Goal: Navigation & Orientation: Find specific page/section

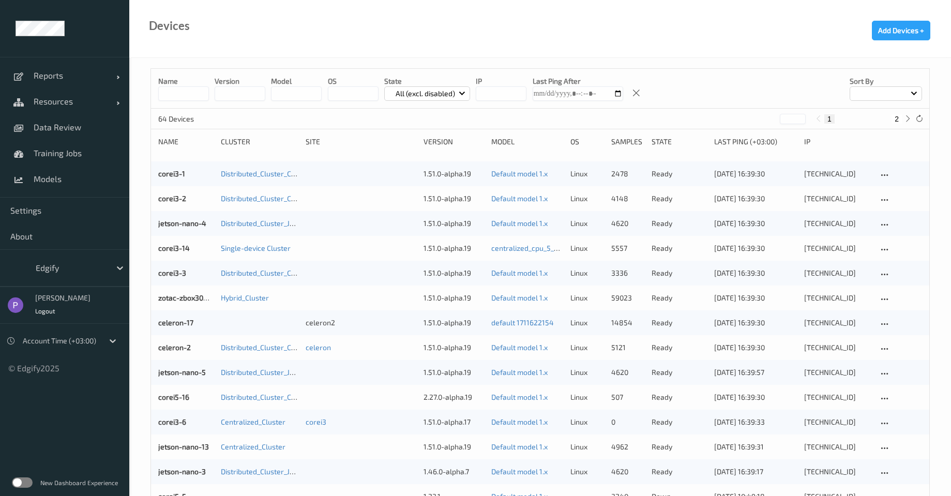
click at [56, 275] on div "Edgify" at bounding box center [71, 268] width 80 height 17
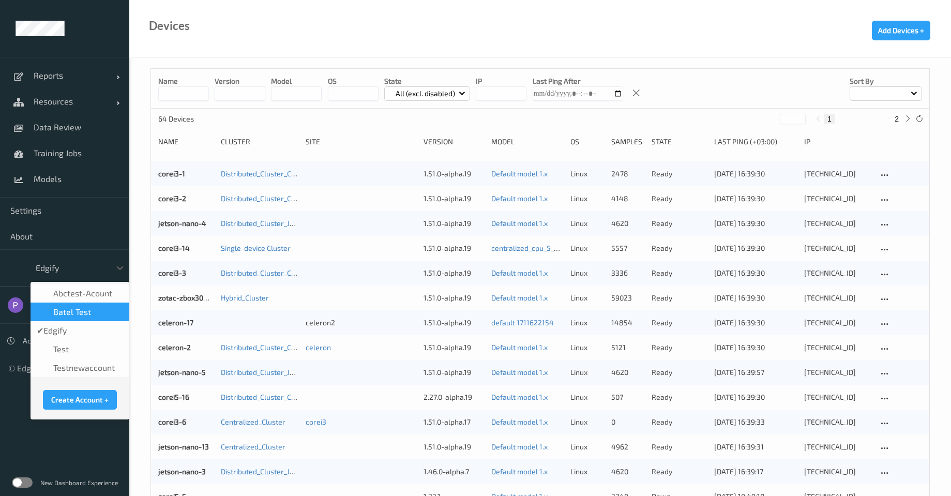
click at [57, 315] on span "Batel test" at bounding box center [72, 312] width 38 height 10
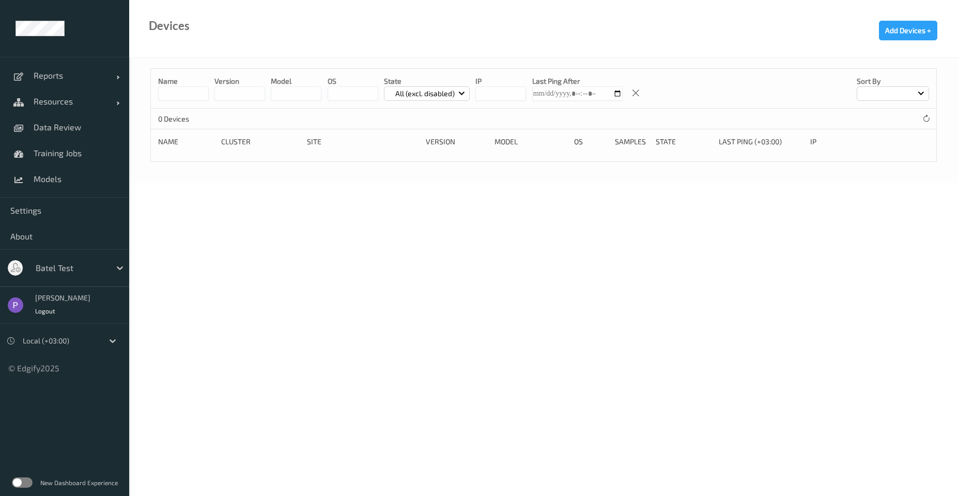
click at [58, 264] on div at bounding box center [71, 268] width 70 height 12
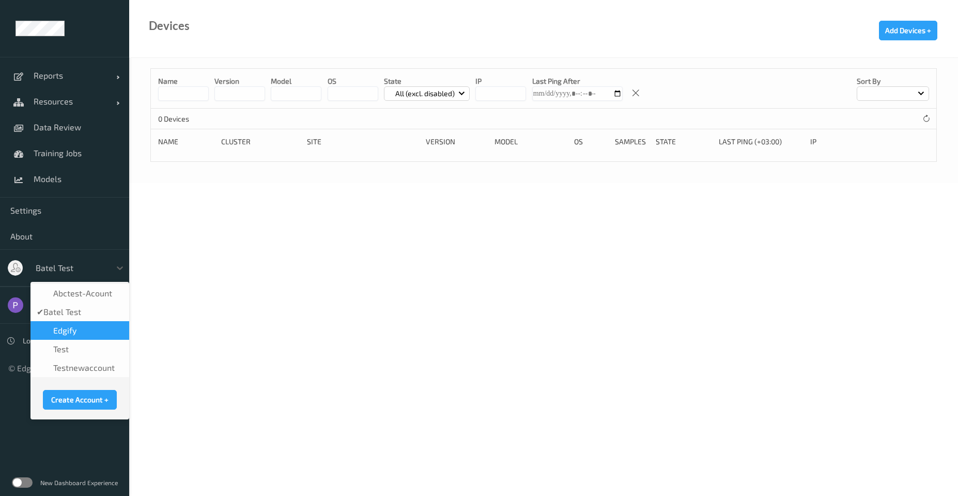
click at [52, 324] on div "Edgify" at bounding box center [80, 330] width 99 height 19
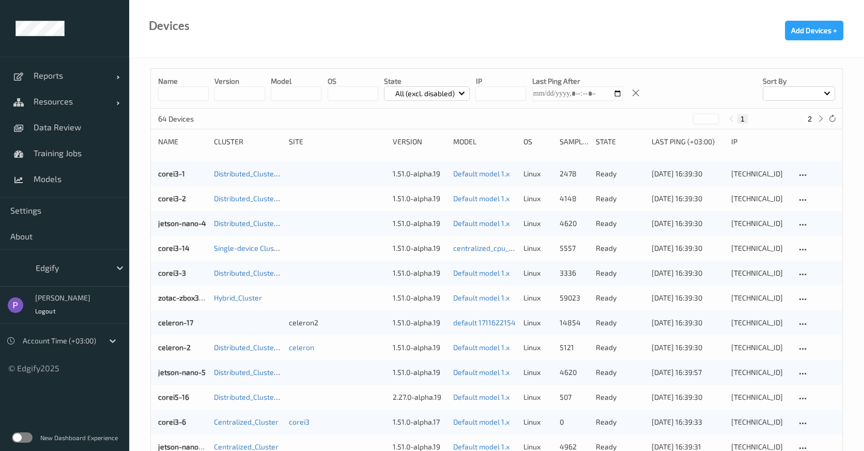
click at [26, 433] on label at bounding box center [22, 437] width 21 height 10
click at [36, 278] on div "Edgify" at bounding box center [64, 267] width 129 height 37
click at [31, 269] on div "Edgify" at bounding box center [71, 268] width 80 height 17
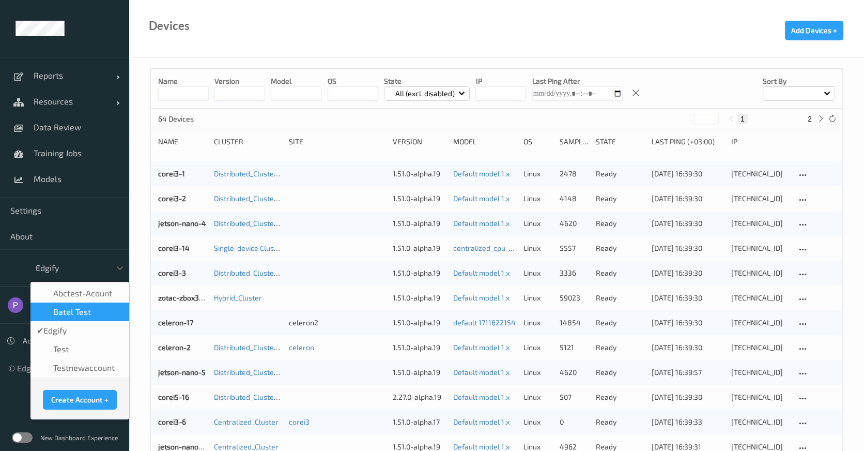
click at [22, 267] on div at bounding box center [15, 268] width 15 height 16
